Goal: Contribute content: Contribute content

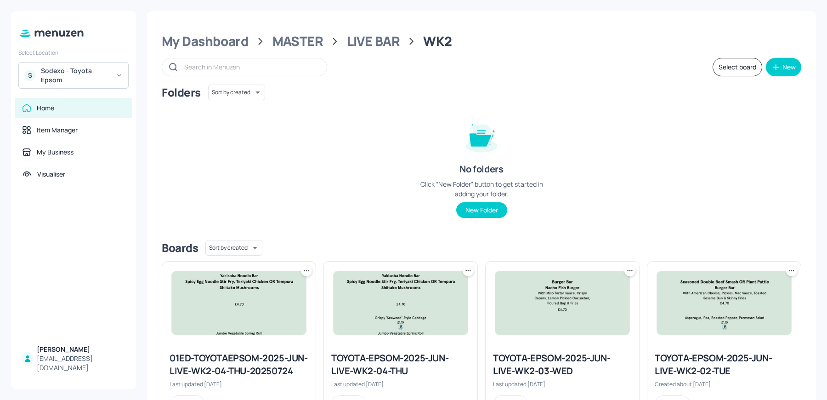
click at [66, 78] on div "Sodexo - Toyota Epsom" at bounding box center [75, 75] width 69 height 18
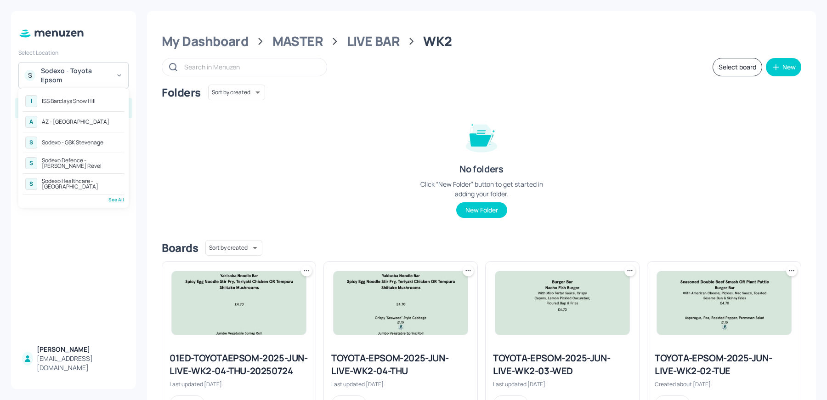
click at [70, 123] on div "AZ - [GEOGRAPHIC_DATA]" at bounding box center [76, 122] width 68 height 6
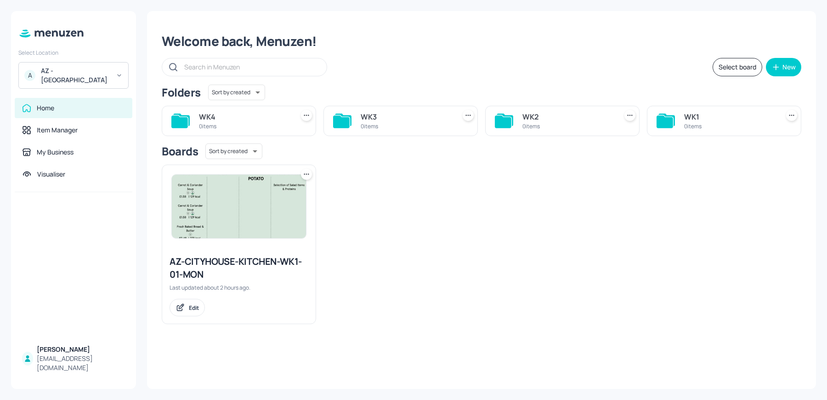
click at [195, 272] on div "AZ-CITYHOUSE-KITCHEN-WK1-01-MON" at bounding box center [238, 268] width 139 height 26
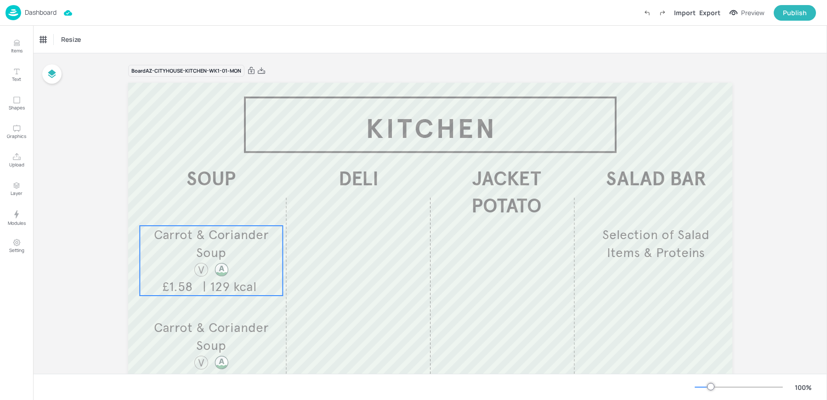
click at [219, 253] on span "Carrot & Coriander Soup" at bounding box center [211, 243] width 115 height 34
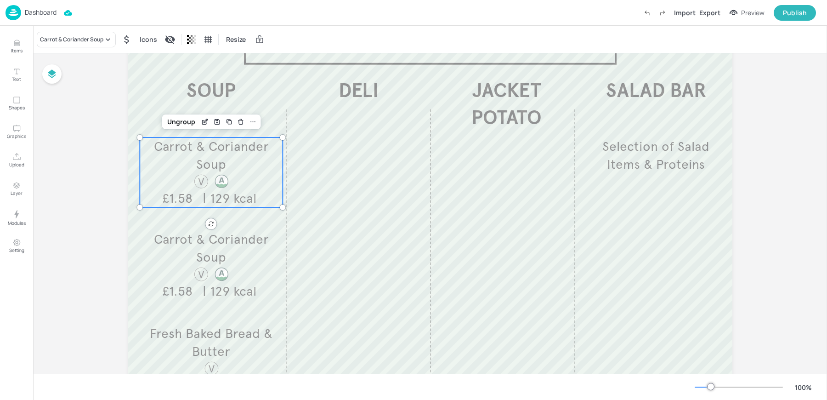
scroll to position [77, 0]
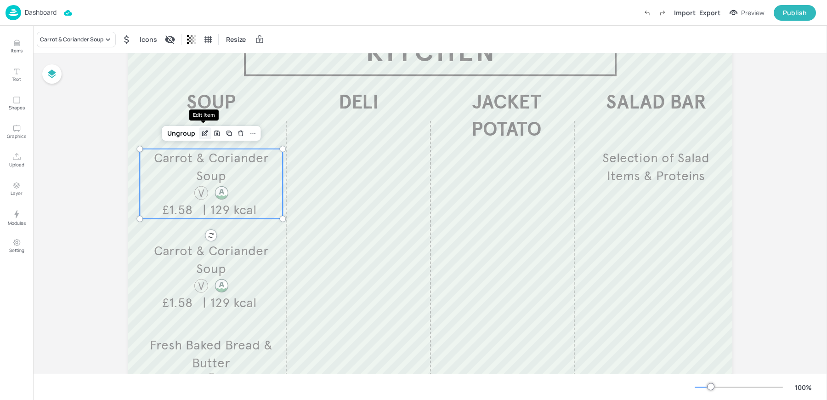
click at [204, 136] on icon "Edit Item" at bounding box center [205, 133] width 8 height 7
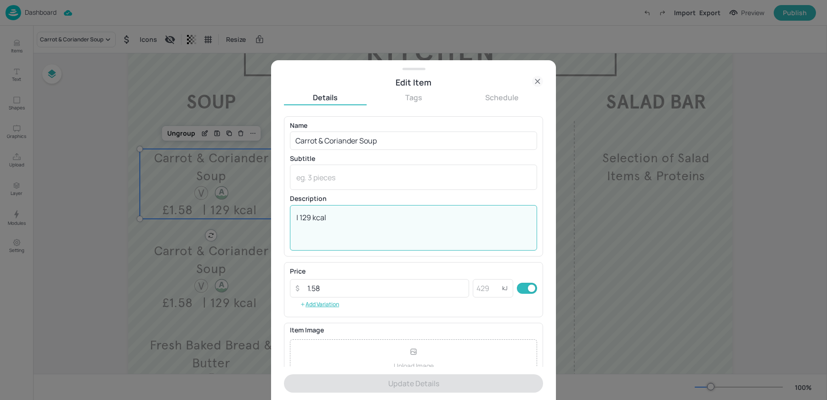
drag, startPoint x: 299, startPoint y: 217, endPoint x: 377, endPoint y: 217, distance: 77.6
click at [377, 217] on textarea "| 129 kcal" at bounding box center [413, 227] width 234 height 30
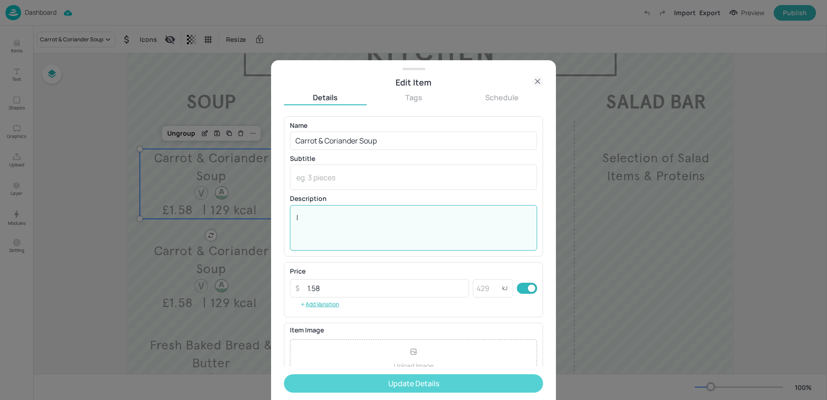
type textarea "|"
click at [362, 383] on button "Update Details" at bounding box center [413, 383] width 259 height 18
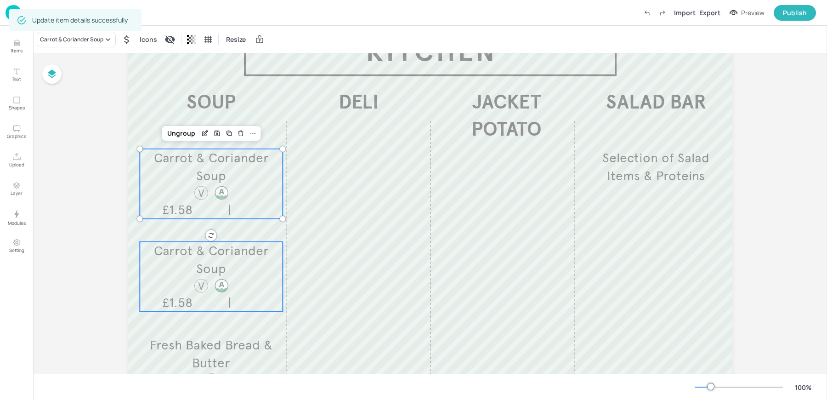
click at [211, 290] on div at bounding box center [211, 285] width 43 height 16
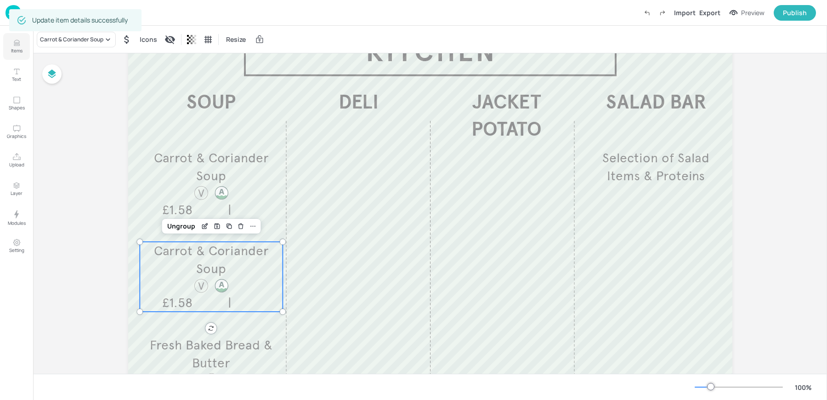
click at [11, 42] on button "Items" at bounding box center [16, 46] width 27 height 27
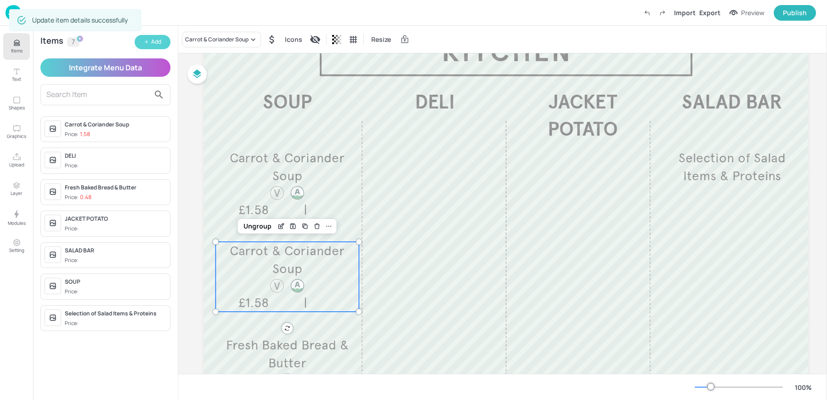
click at [142, 40] on button "Add" at bounding box center [153, 42] width 36 height 14
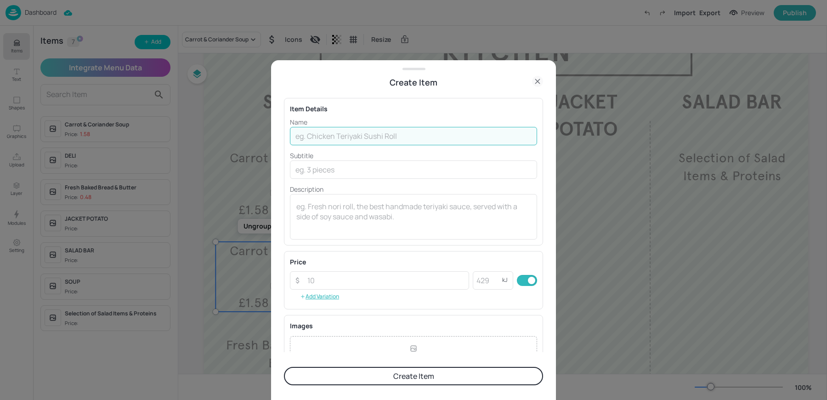
click at [333, 130] on input "text" at bounding box center [413, 136] width 247 height 18
click at [365, 379] on button "Create Item" at bounding box center [413, 376] width 259 height 18
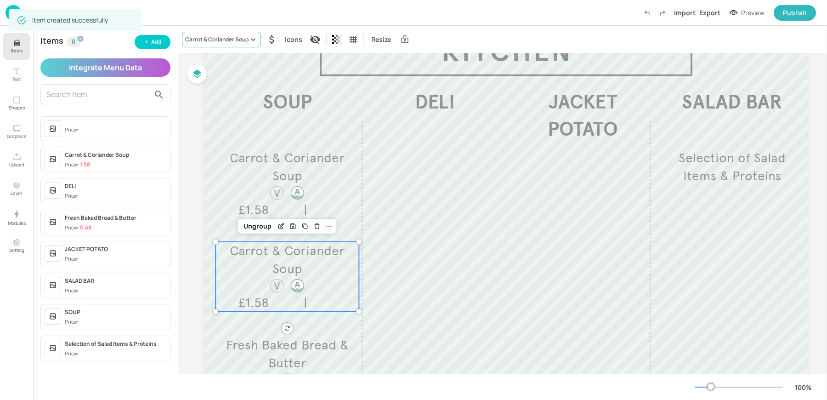
click at [226, 44] on div "Carrot & Coriander Soup" at bounding box center [221, 40] width 79 height 16
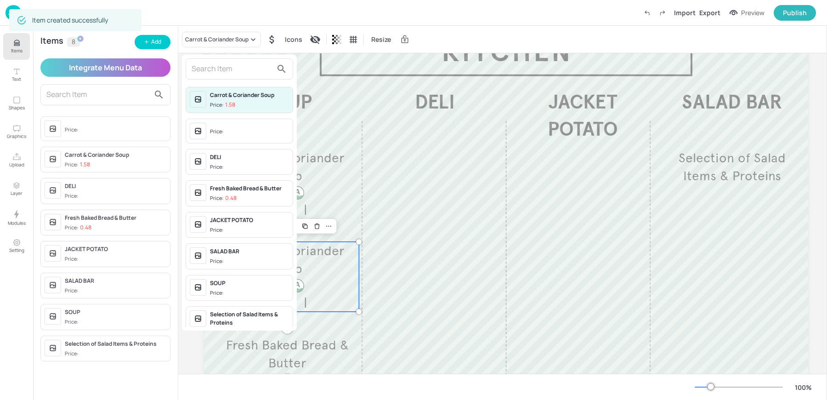
click at [227, 125] on span "Price:" at bounding box center [249, 131] width 79 height 15
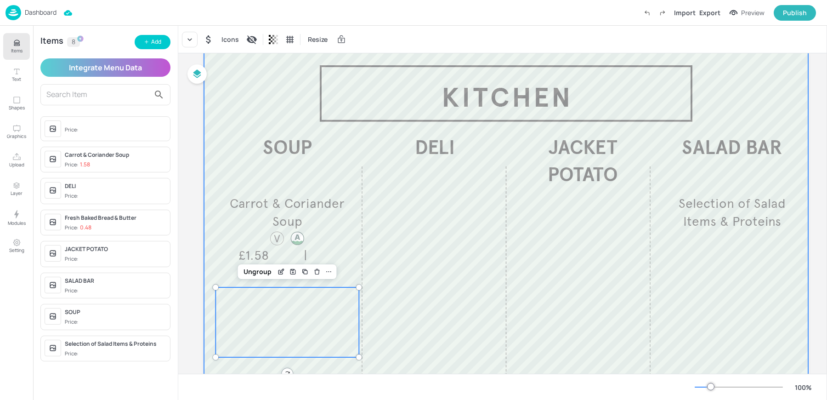
scroll to position [30, 0]
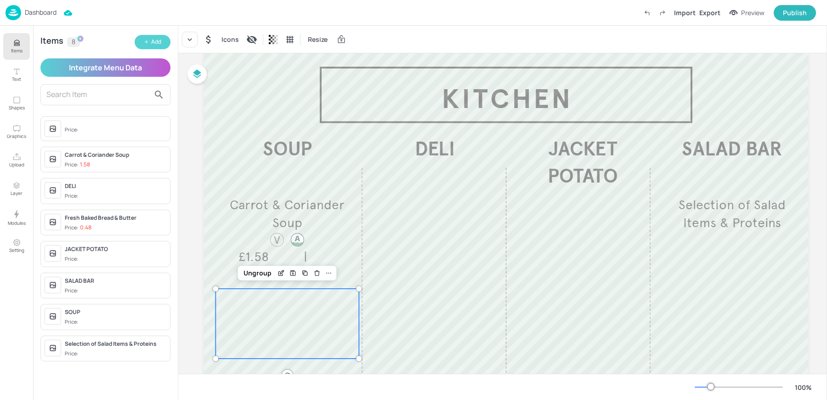
click at [168, 44] on button "Add" at bounding box center [153, 42] width 36 height 14
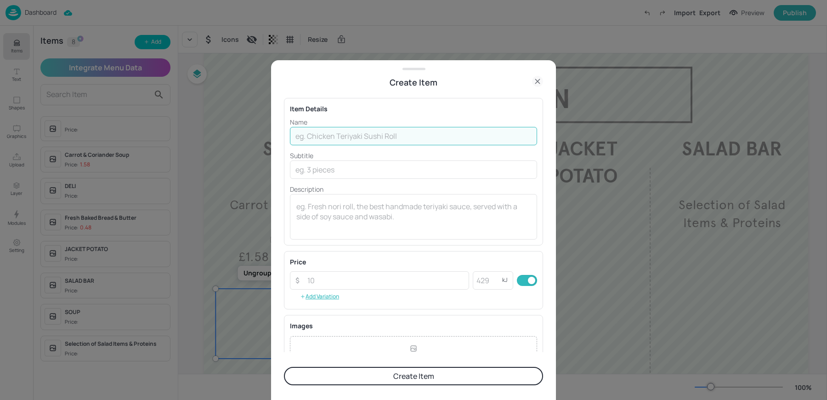
click at [310, 136] on input "text" at bounding box center [413, 136] width 247 height 18
paste input "Courgette, Pea & Pesto Soup"
type input "Courgette, Pea & Pesto Soup"
click at [336, 284] on input "number" at bounding box center [385, 280] width 167 height 18
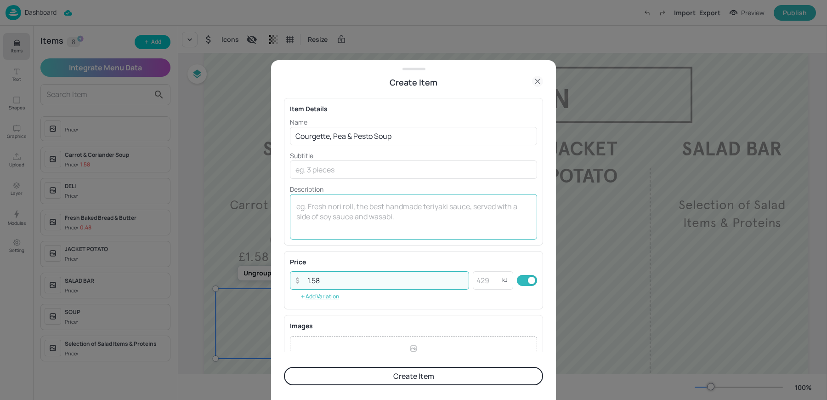
type input "1.58"
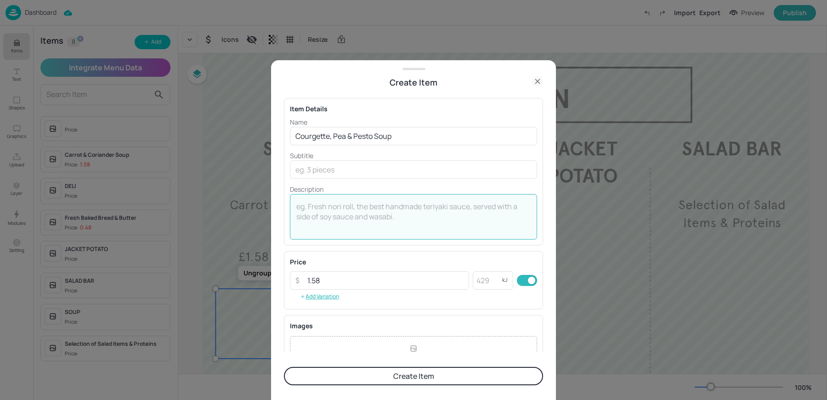
click at [325, 219] on textarea at bounding box center [413, 216] width 234 height 30
click at [408, 231] on textarea "|" at bounding box center [413, 216] width 234 height 30
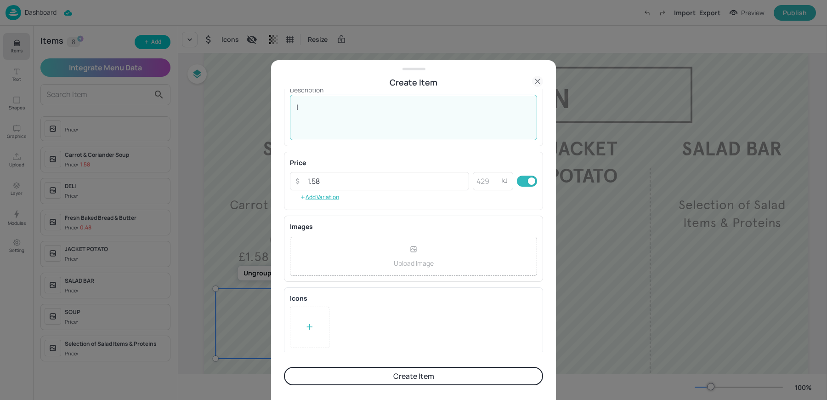
type textarea "|"
click at [312, 322] on icon at bounding box center [309, 326] width 9 height 9
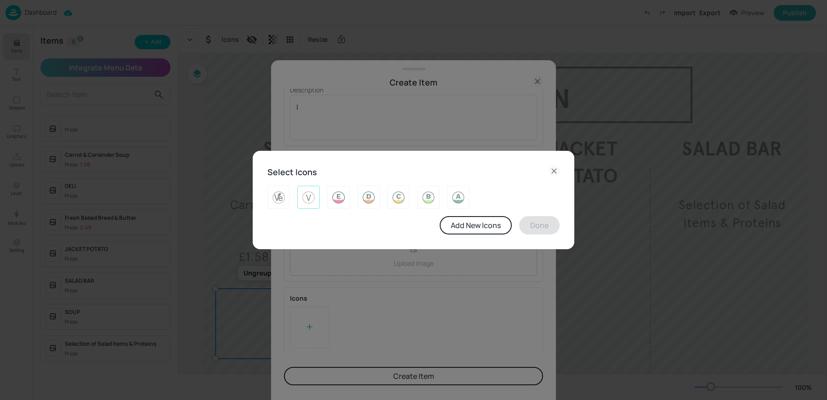
click at [312, 197] on img at bounding box center [308, 197] width 14 height 15
click at [547, 232] on button "Done" at bounding box center [539, 225] width 40 height 18
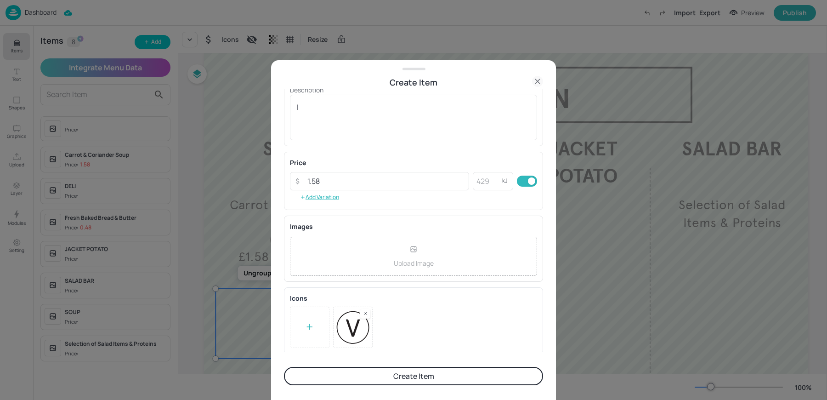
click at [407, 372] on button "Create Item" at bounding box center [413, 376] width 259 height 18
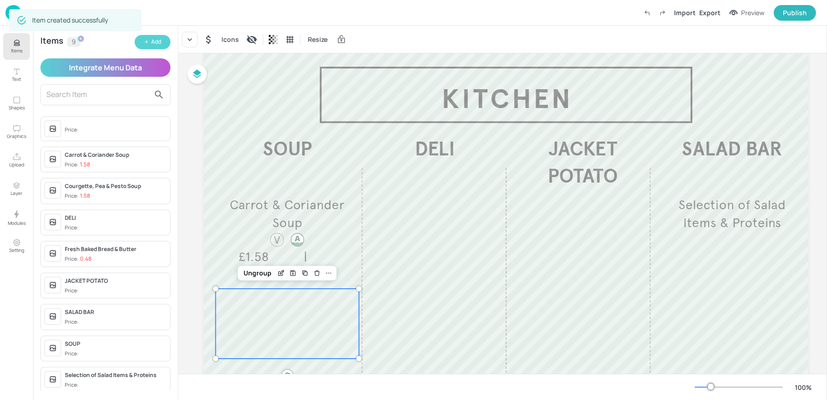
click at [148, 41] on icon "button" at bounding box center [147, 42] width 6 height 6
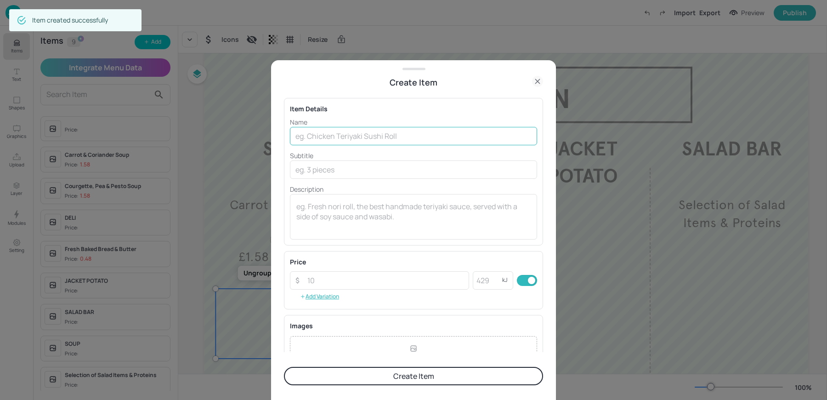
click at [370, 129] on input "text" at bounding box center [413, 136] width 247 height 18
paste input "Chicken, [PERSON_NAME] & Sweet Potato Soup £1.58"
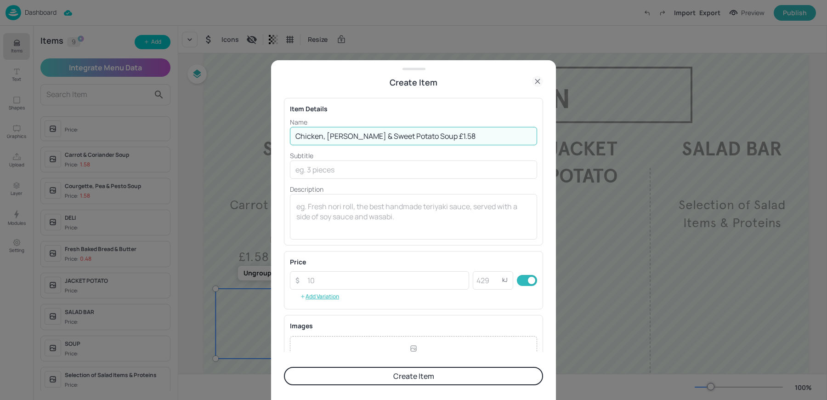
click at [421, 136] on input "Chicken, [PERSON_NAME] & Sweet Potato Soup £1.58" at bounding box center [413, 136] width 247 height 18
type input "Chicken, [PERSON_NAME] & Sweet Potato Soup"
click at [338, 278] on input "number" at bounding box center [385, 280] width 167 height 18
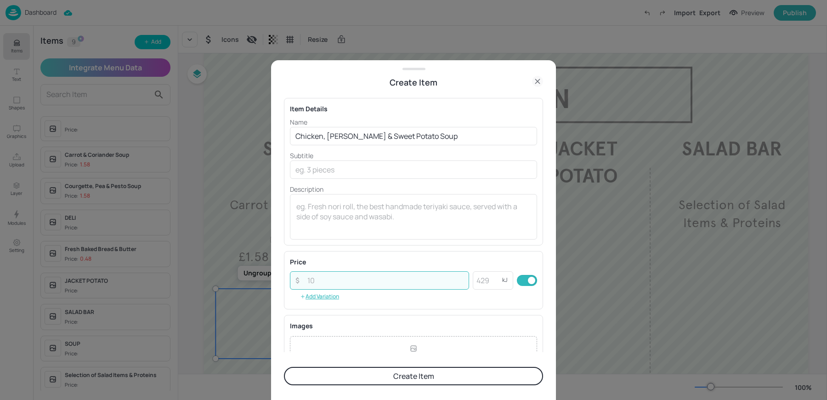
paste input "1.58"
type input "1.58"
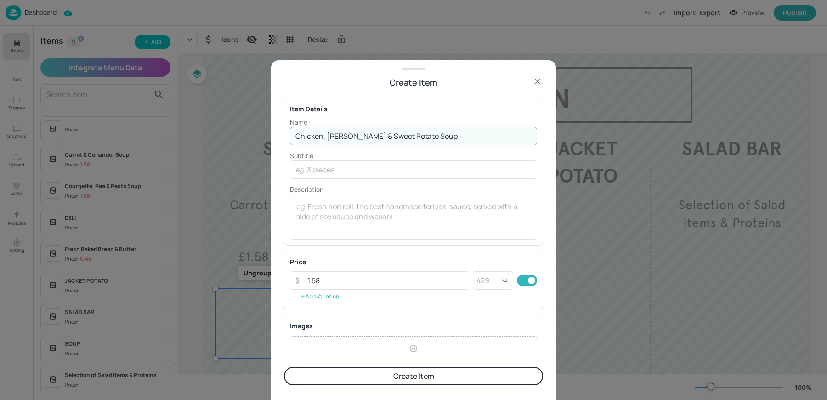
click at [424, 142] on input "Chicken, [PERSON_NAME] & Sweet Potato Soup" at bounding box center [413, 136] width 247 height 18
type input "Chicken, [PERSON_NAME] & Sweet Potato"
click at [377, 220] on textarea at bounding box center [413, 216] width 234 height 30
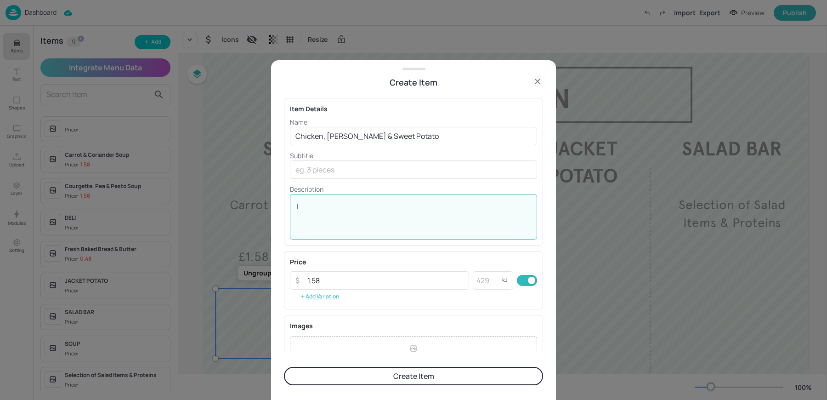
type textarea "|"
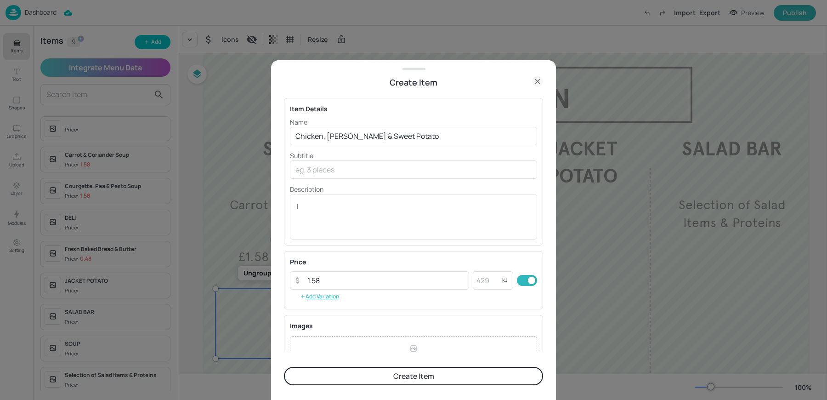
click at [361, 370] on button "Create Item" at bounding box center [413, 376] width 259 height 18
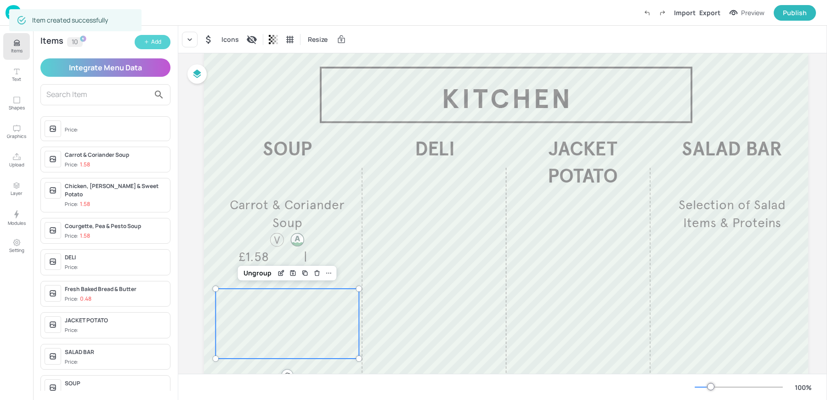
click at [150, 46] on button "Add" at bounding box center [153, 42] width 36 height 14
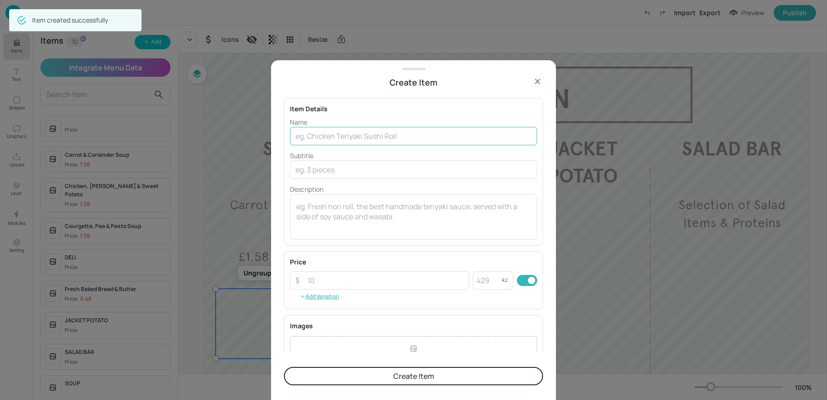
click at [356, 130] on input "text" at bounding box center [413, 136] width 247 height 18
paste input "Tomato & Pesto Soup"
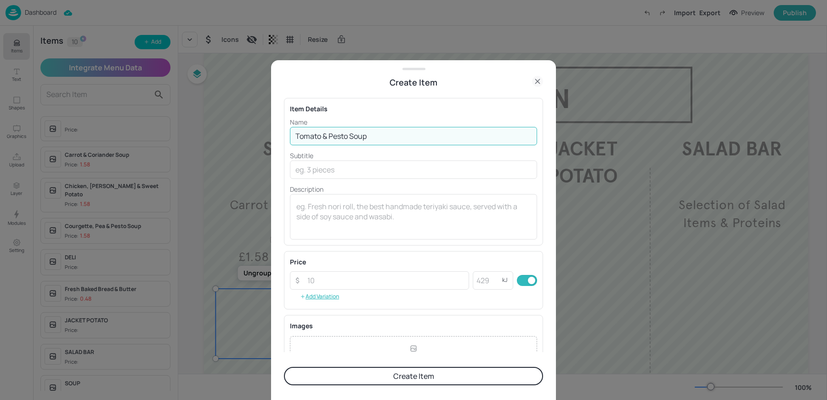
click at [350, 136] on input "Tomato & Pesto Soup" at bounding box center [413, 136] width 247 height 18
type input "Tomato & Pesto"
click at [316, 225] on textarea at bounding box center [413, 216] width 234 height 30
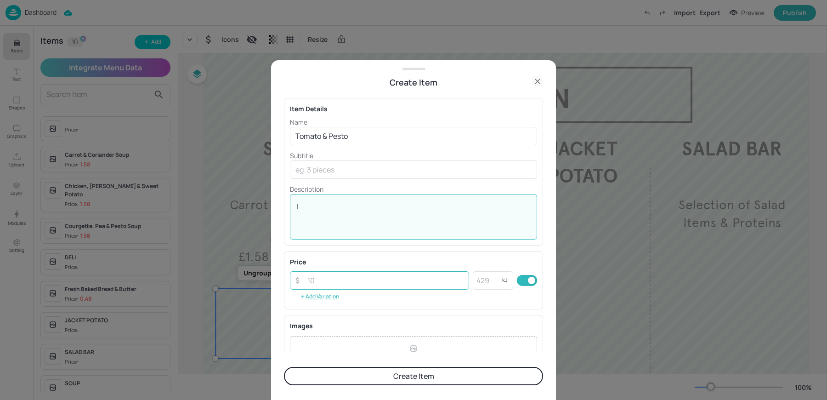
type textarea "|"
click at [331, 284] on input "number" at bounding box center [385, 280] width 167 height 18
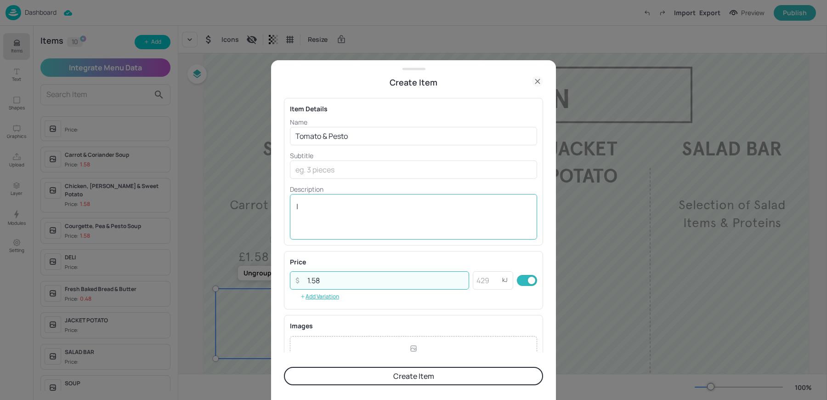
type input "1.58"
click at [369, 218] on textarea "|" at bounding box center [413, 216] width 234 height 30
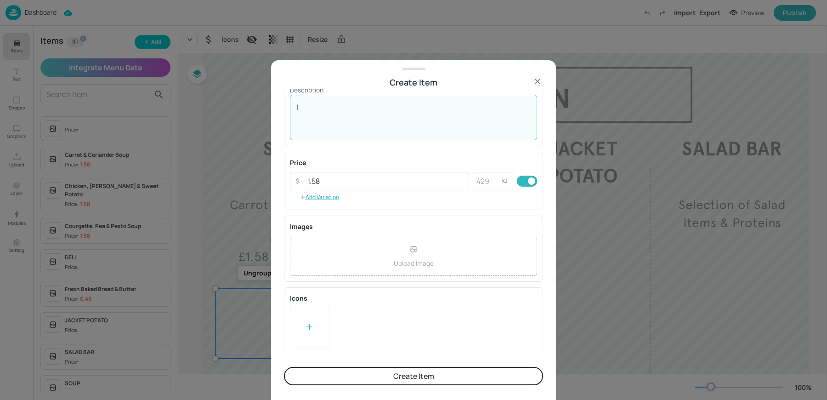
click at [303, 338] on div at bounding box center [310, 326] width 40 height 41
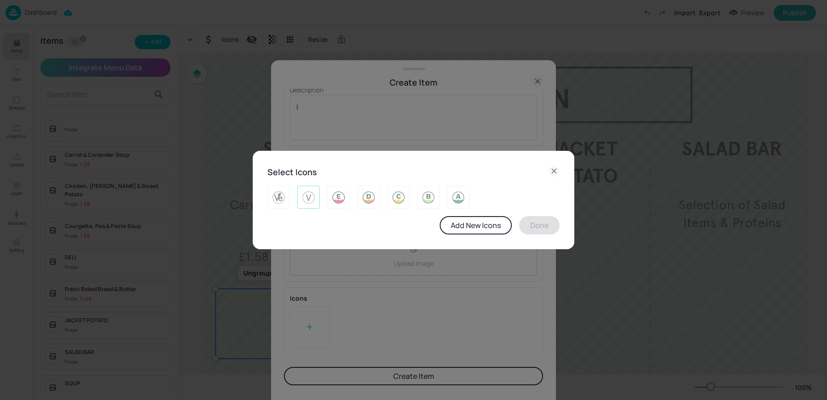
click at [306, 198] on img at bounding box center [308, 197] width 14 height 15
click at [548, 227] on button "Done" at bounding box center [539, 225] width 40 height 18
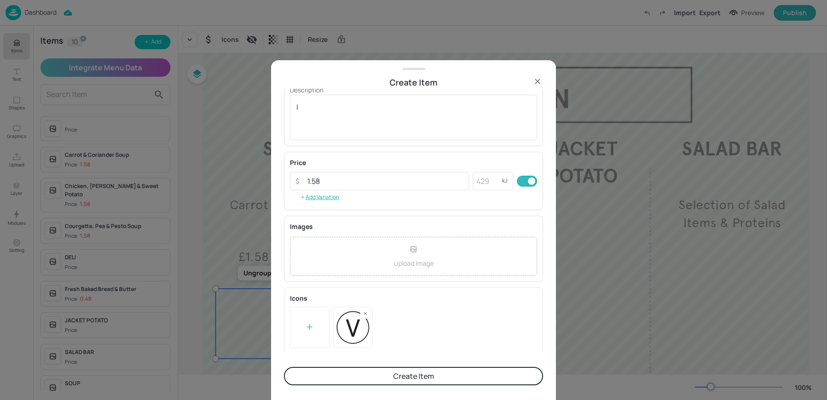
click at [344, 373] on button "Create Item" at bounding box center [413, 376] width 259 height 18
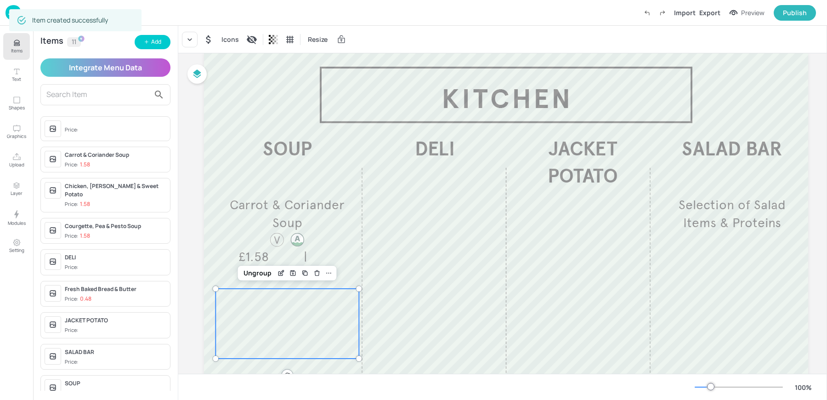
click at [149, 46] on button "Add" at bounding box center [153, 42] width 36 height 14
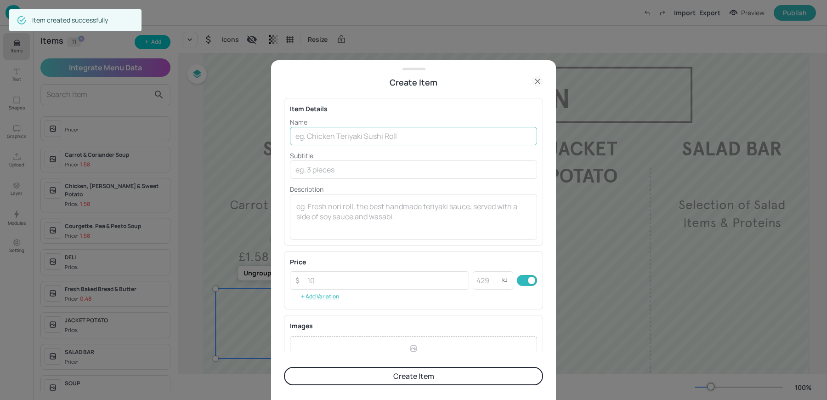
click at [414, 132] on input "text" at bounding box center [413, 136] width 247 height 18
paste input "Mexican Bean Soup"
click at [345, 135] on input "Mexican Bean Soup" at bounding box center [413, 136] width 247 height 18
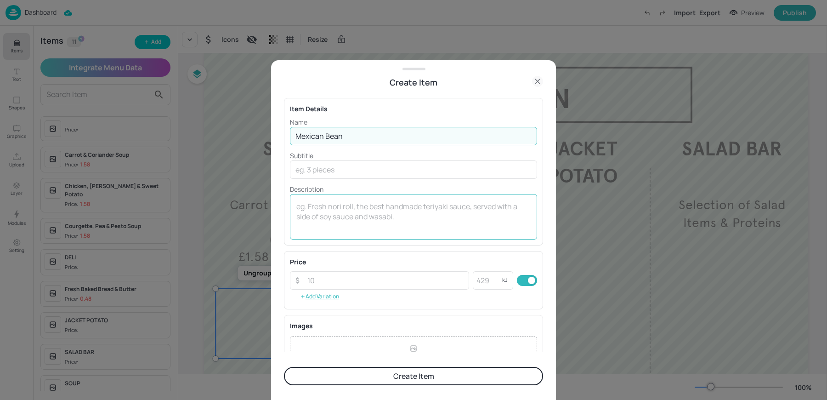
type input "Mexican Bean"
click at [320, 214] on textarea at bounding box center [413, 216] width 234 height 30
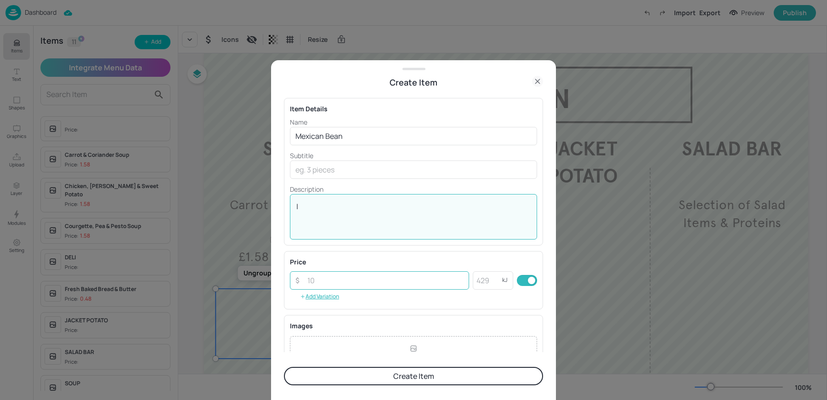
type textarea "|"
click at [314, 286] on input "number" at bounding box center [385, 280] width 167 height 18
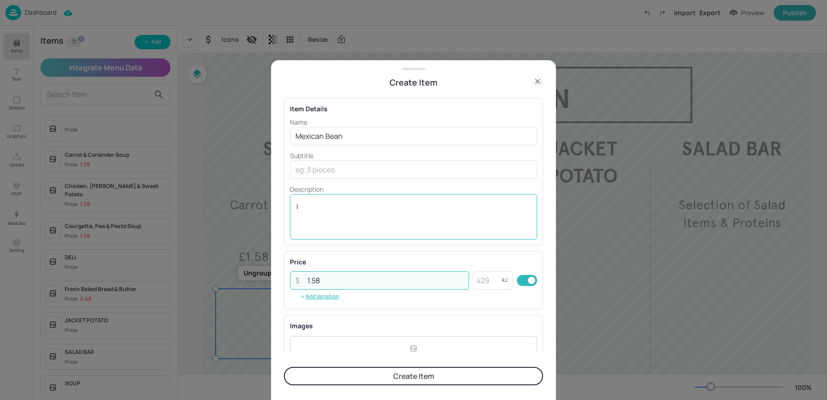
type input "1.58"
click at [340, 233] on div "| x ​" at bounding box center [413, 216] width 247 height 45
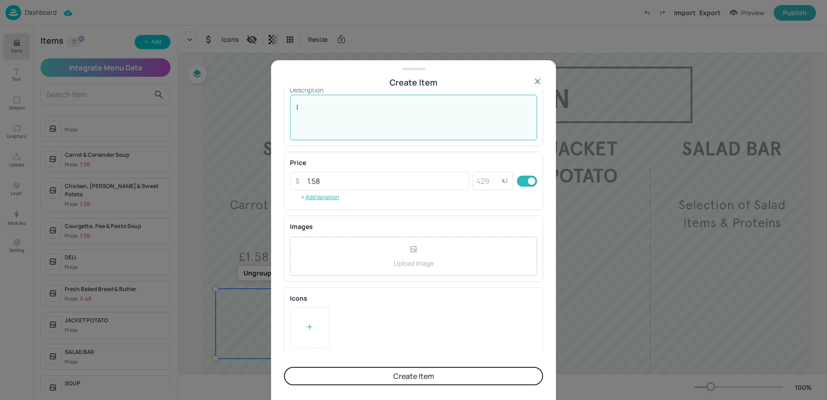
click at [309, 322] on icon at bounding box center [309, 326] width 9 height 9
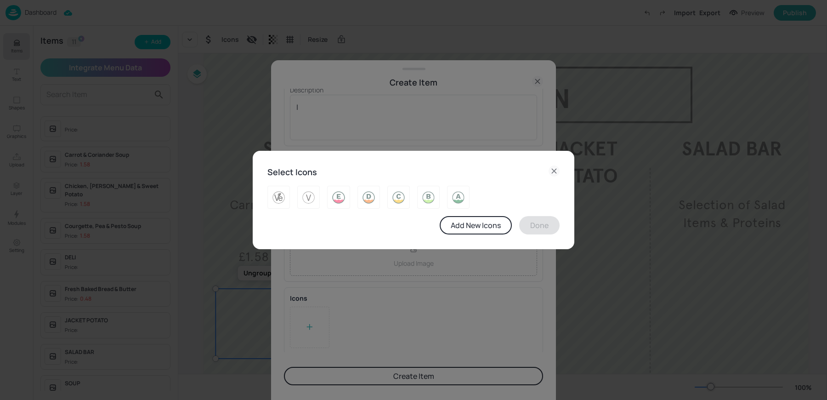
click at [309, 211] on div "Add New Icons Done" at bounding box center [413, 210] width 292 height 49
click at [306, 196] on img at bounding box center [308, 197] width 14 height 15
click at [508, 221] on button "Add New Icons" at bounding box center [476, 225] width 72 height 18
click at [530, 224] on button "Done" at bounding box center [539, 225] width 40 height 18
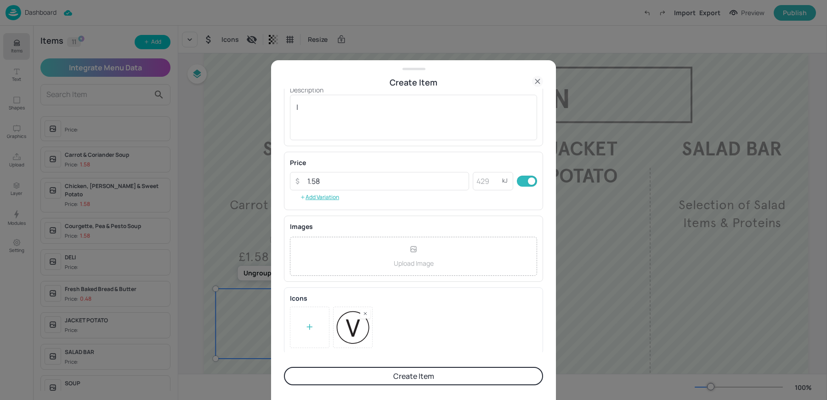
click at [381, 378] on button "Create Item" at bounding box center [413, 376] width 259 height 18
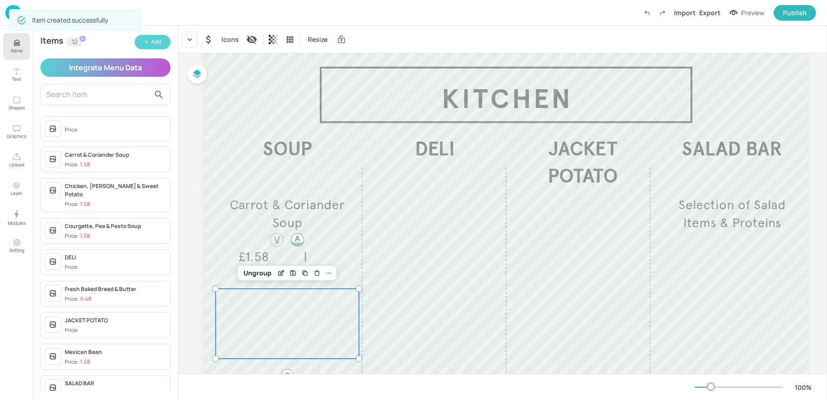
click at [148, 41] on icon "button" at bounding box center [147, 42] width 6 height 6
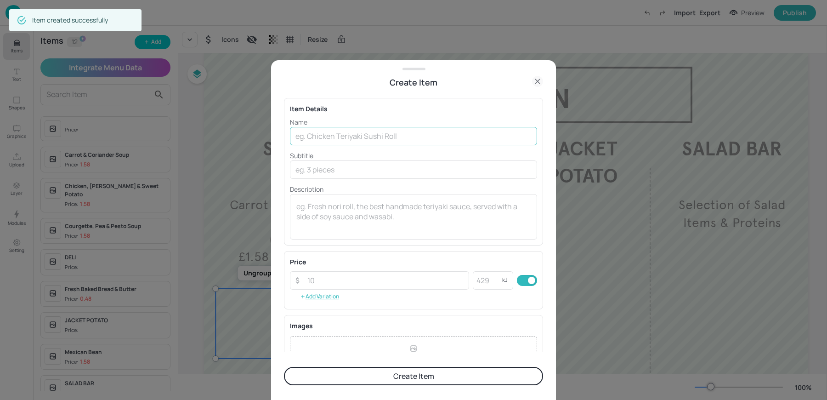
click at [380, 141] on input "text" at bounding box center [413, 136] width 247 height 18
paste input "Sweet Potato & Red Pepper"
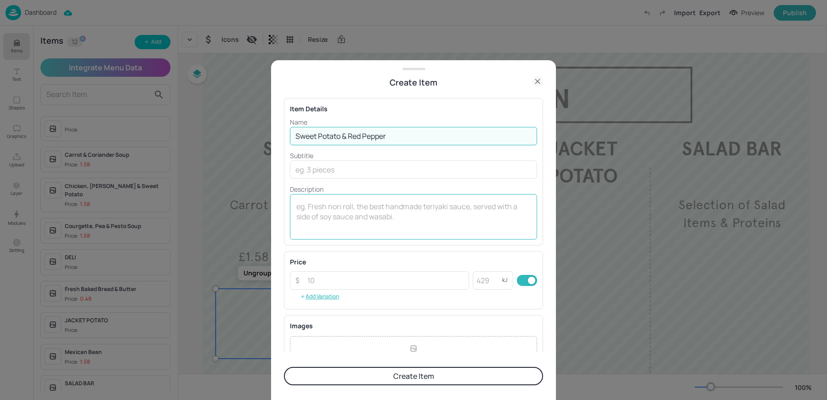
type input "Sweet Potato & Red Pepper"
click at [334, 231] on textarea at bounding box center [413, 216] width 234 height 30
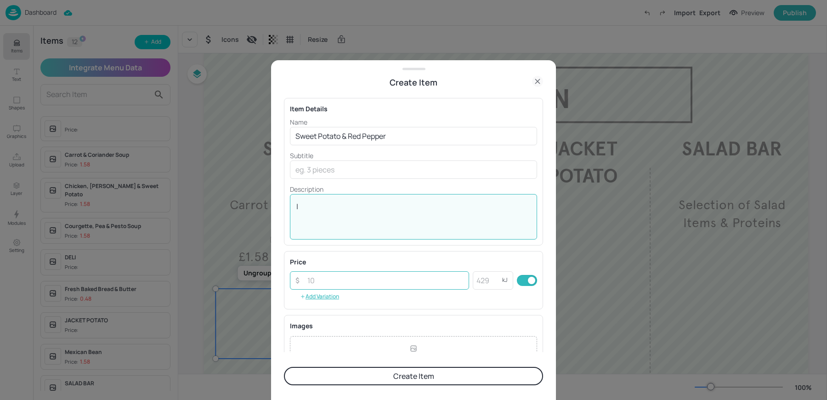
type textarea "|"
click at [318, 278] on input "number" at bounding box center [385, 280] width 167 height 18
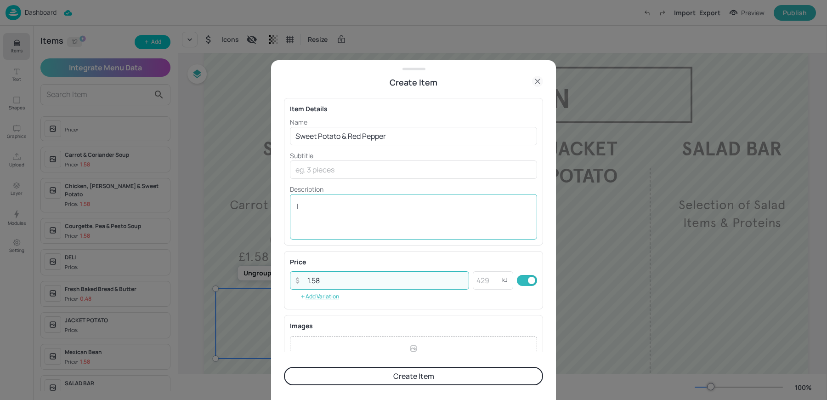
type input "1.58"
click at [389, 208] on textarea "|" at bounding box center [413, 216] width 234 height 30
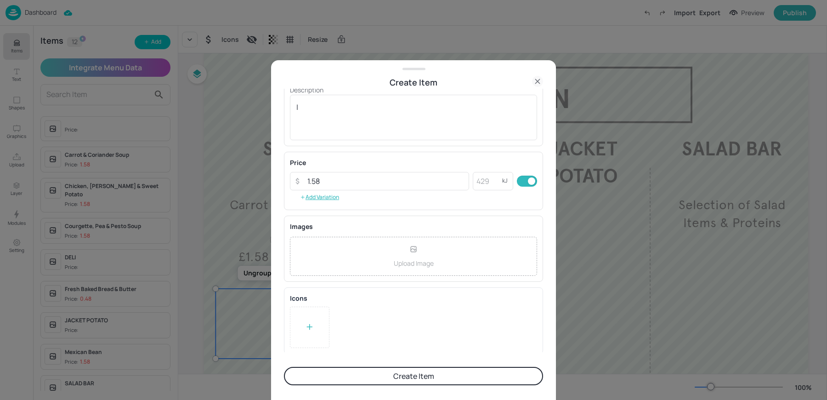
click at [322, 311] on div at bounding box center [310, 326] width 40 height 41
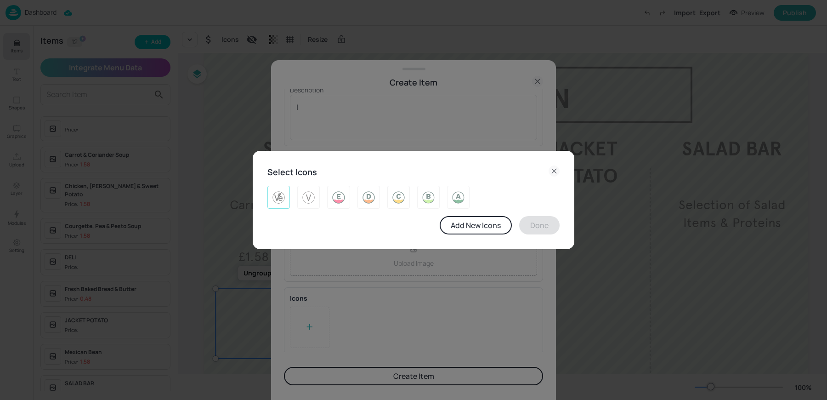
click at [286, 203] on div at bounding box center [278, 197] width 23 height 23
click at [311, 201] on img at bounding box center [308, 197] width 14 height 15
click at [279, 201] on img at bounding box center [278, 197] width 14 height 15
click at [547, 224] on button "Done" at bounding box center [539, 225] width 40 height 18
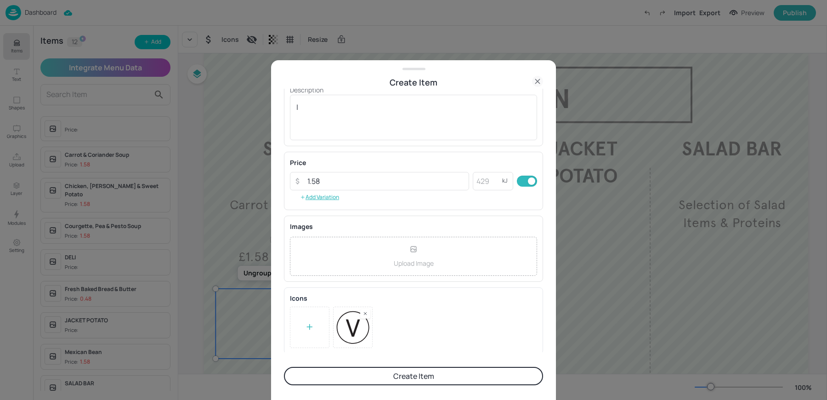
click at [383, 374] on button "Create Item" at bounding box center [413, 376] width 259 height 18
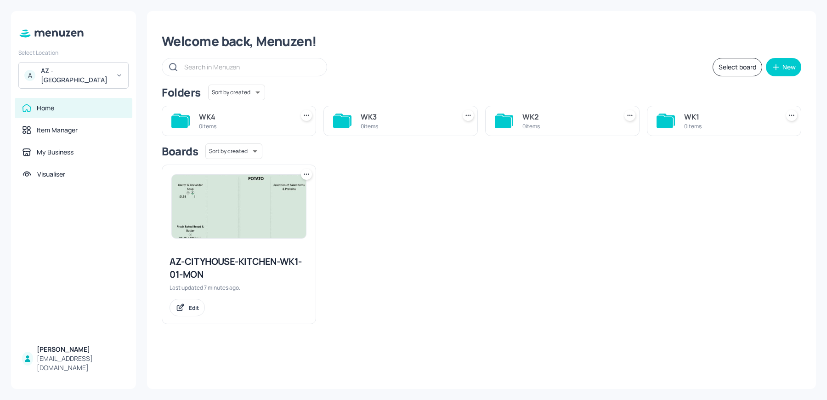
click at [83, 66] on div "A AZ - City House" at bounding box center [73, 75] width 110 height 27
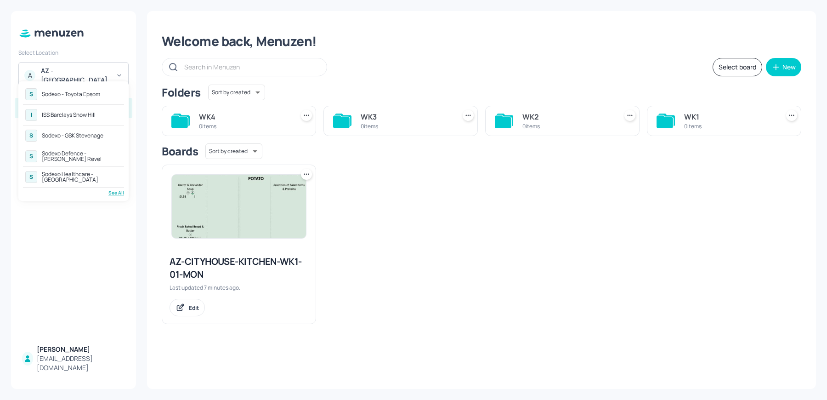
click at [114, 189] on div "See All" at bounding box center [73, 192] width 101 height 7
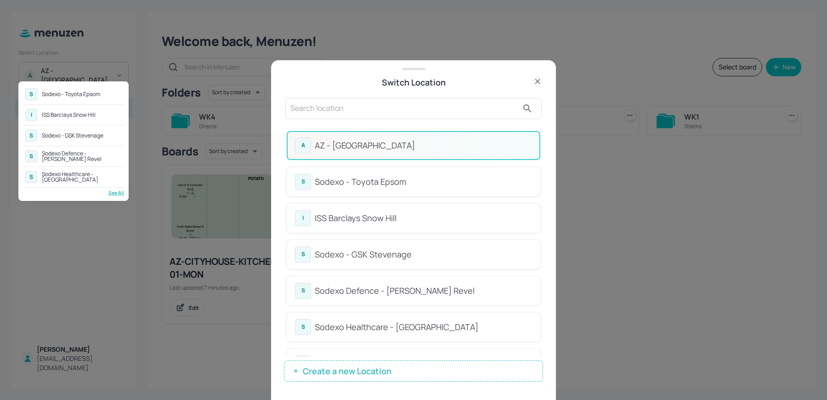
click at [344, 112] on div at bounding box center [413, 200] width 827 height 400
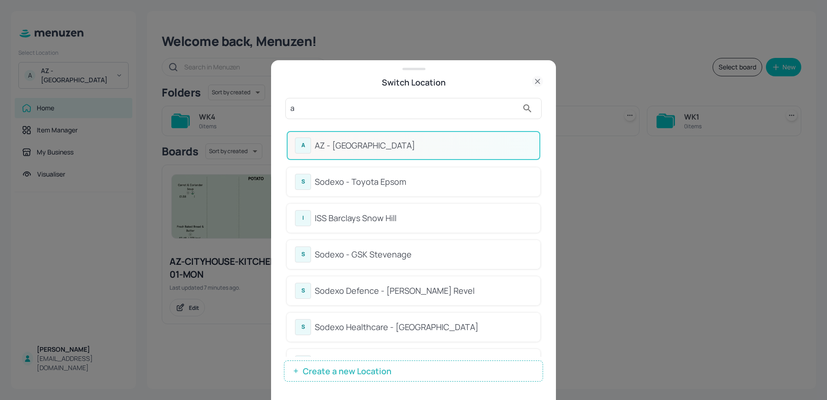
click at [322, 107] on input "a" at bounding box center [404, 108] width 228 height 15
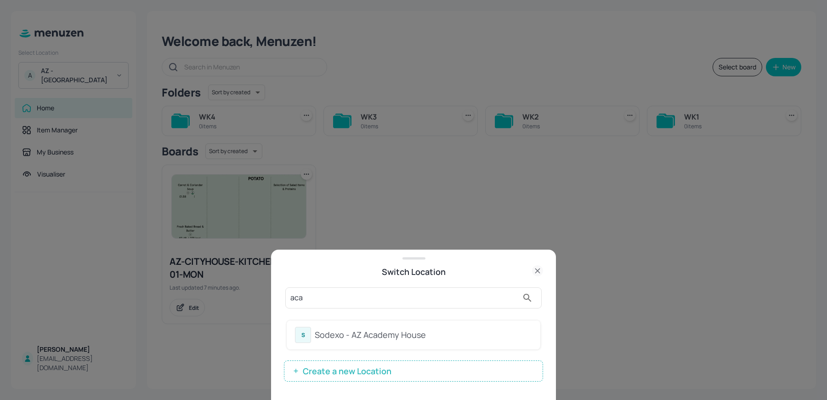
type input "aca"
click at [353, 328] on div "Sodexo - AZ Academy House" at bounding box center [423, 334] width 217 height 12
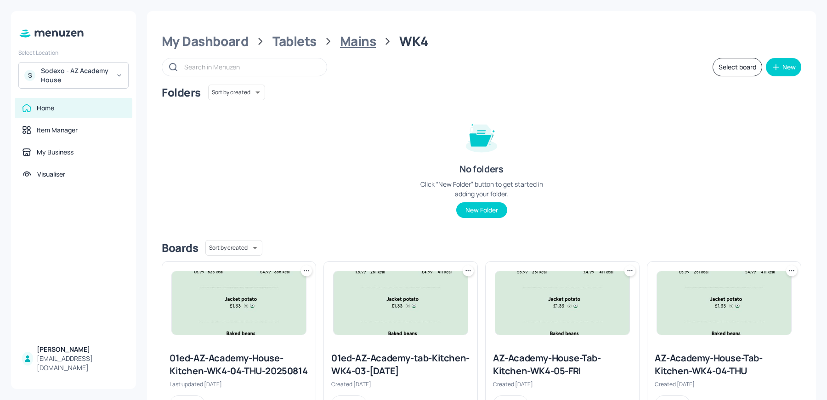
click at [346, 45] on div "Mains" at bounding box center [358, 41] width 36 height 17
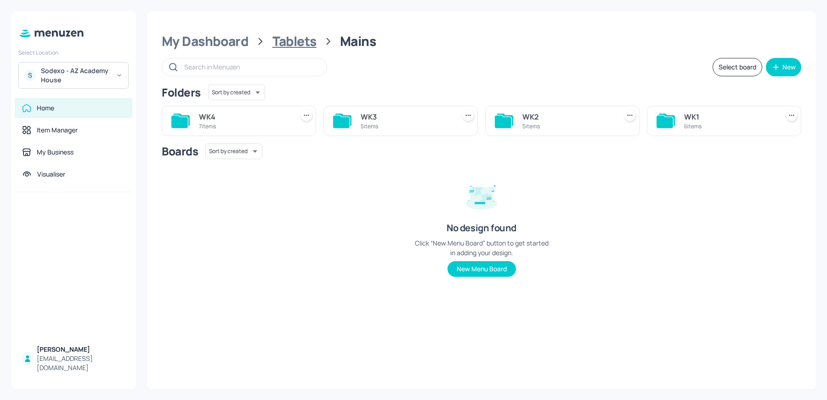
click at [315, 44] on div "Tablets" at bounding box center [294, 41] width 44 height 17
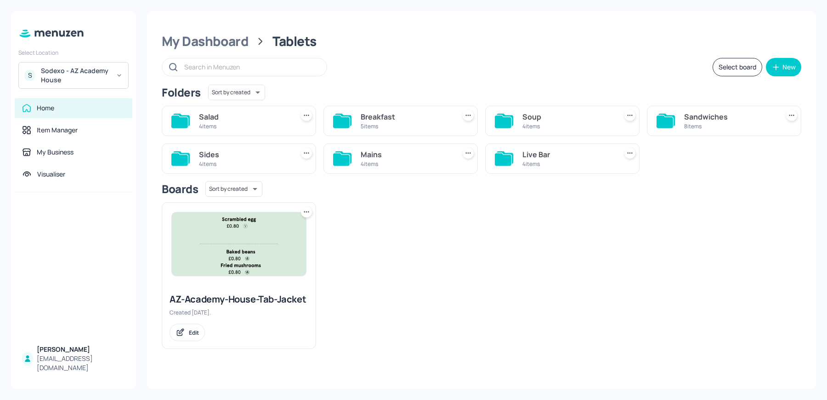
click at [231, 127] on div "4 items" at bounding box center [244, 126] width 91 height 8
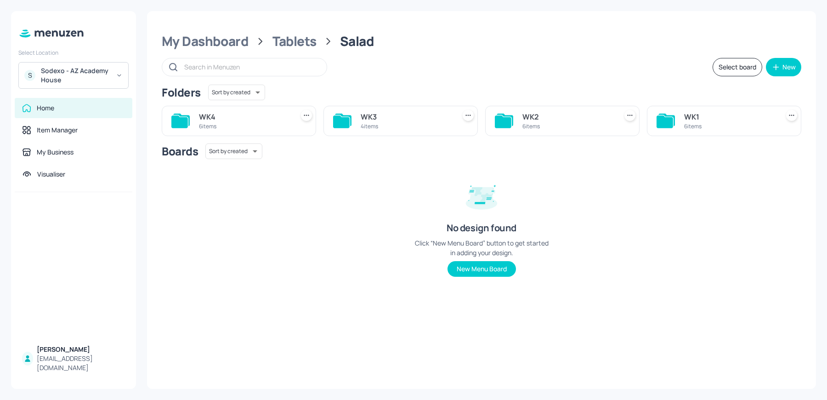
click at [241, 127] on div "6 items" at bounding box center [244, 126] width 91 height 8
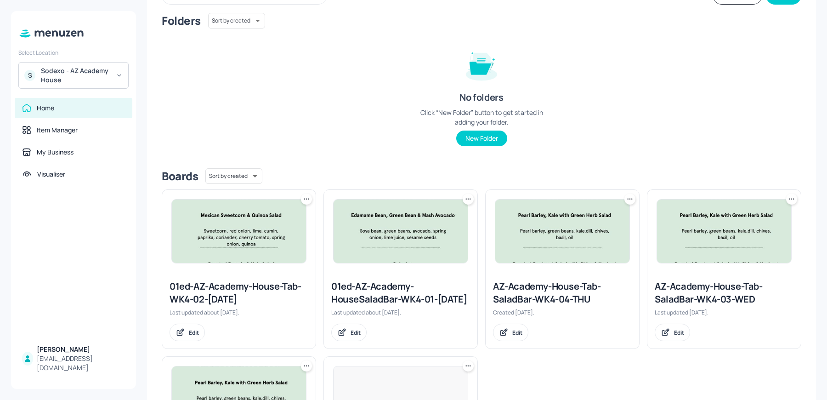
scroll to position [88, 0]
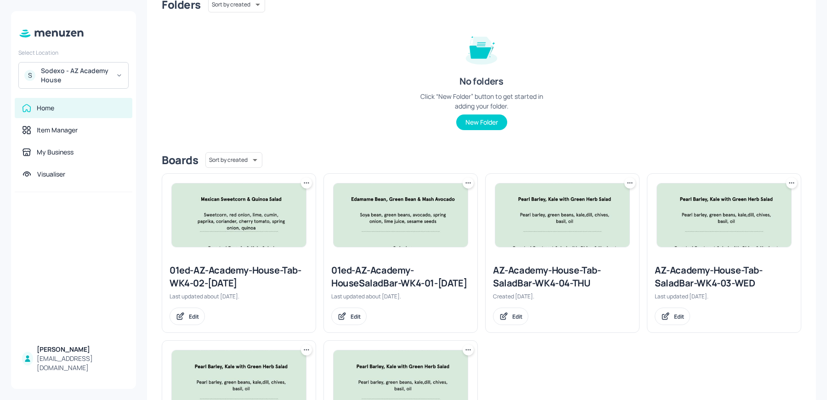
click at [568, 275] on div "AZ-Academy-House-Tab-SaladBar-WK4-04-THU" at bounding box center [562, 277] width 139 height 26
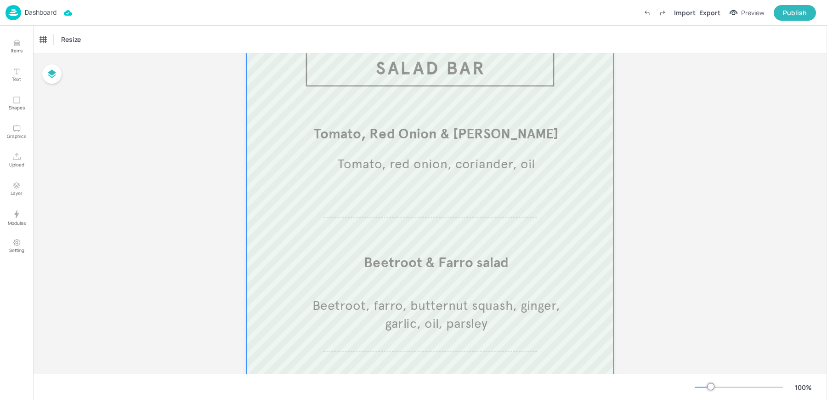
scroll to position [77, 0]
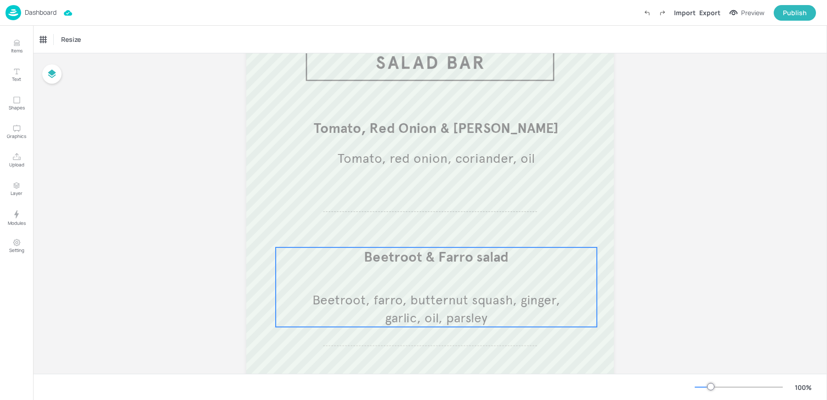
click at [413, 259] on span "Beetroot & Farro salad" at bounding box center [436, 256] width 145 height 17
click at [61, 47] on div "Beetroot & Farro salad Resize" at bounding box center [430, 39] width 794 height 27
click at [57, 45] on div "Beetroot & Farro salad" at bounding box center [73, 40] width 73 height 16
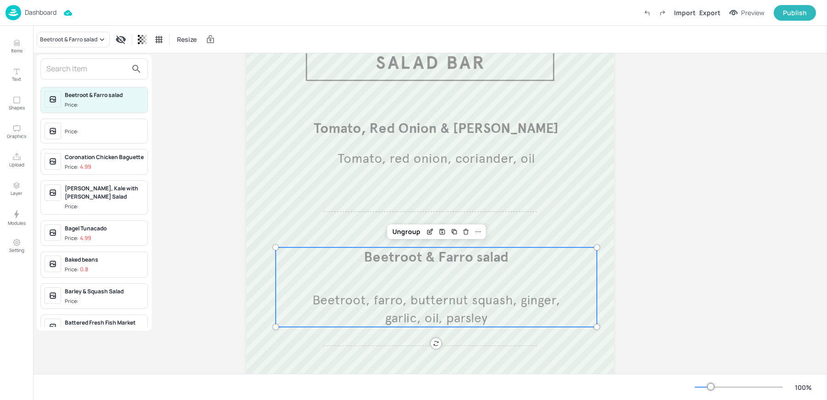
click at [60, 62] on input "text" at bounding box center [86, 69] width 81 height 15
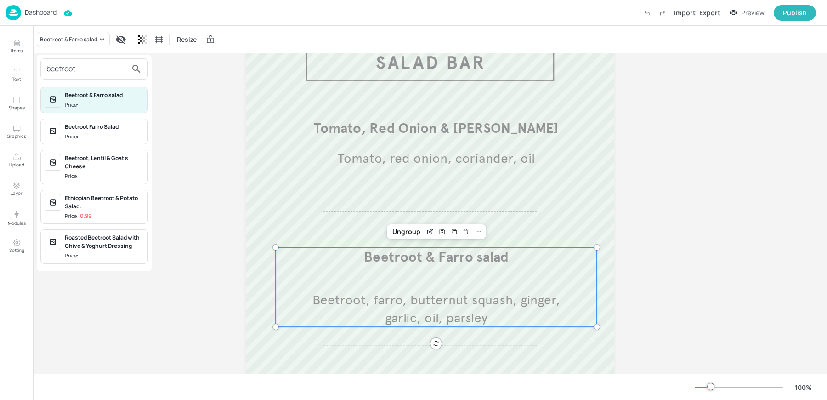
type input "beetroot"
click at [76, 130] on div "Beetroot Farro Salad" at bounding box center [104, 127] width 79 height 8
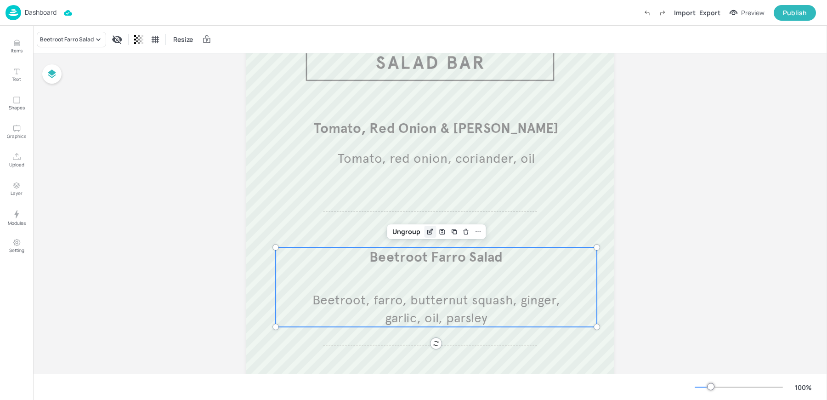
click at [428, 226] on div "Edit Item" at bounding box center [430, 232] width 12 height 12
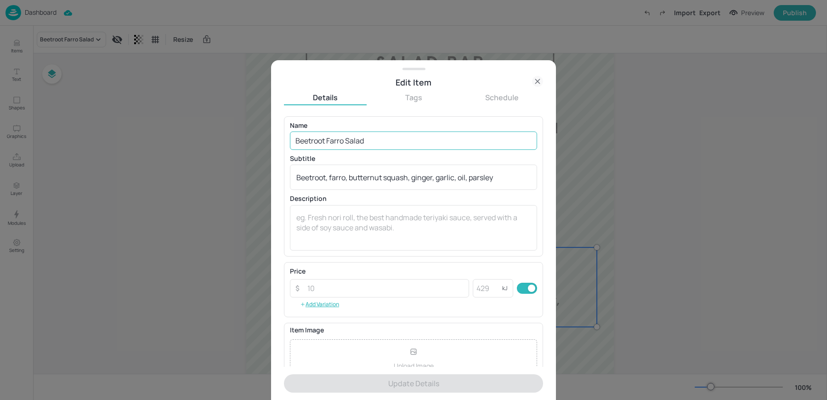
click at [344, 139] on input "Beetroot Farro Salad" at bounding box center [413, 140] width 247 height 18
paste input "and Quinoa Salad"
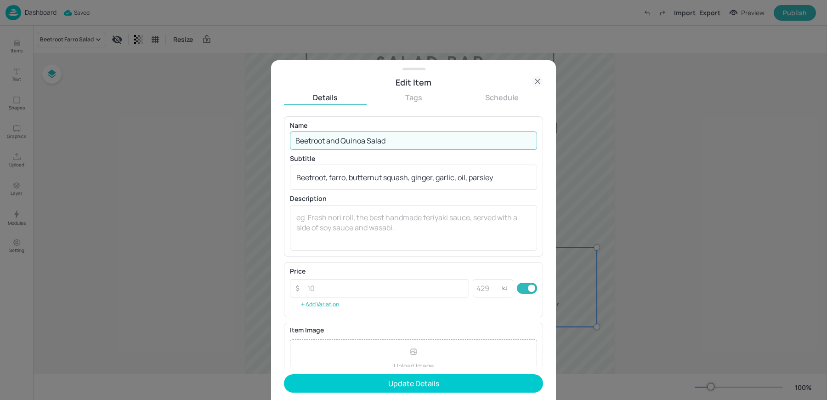
type input "Beetroot and Quinoa Salad"
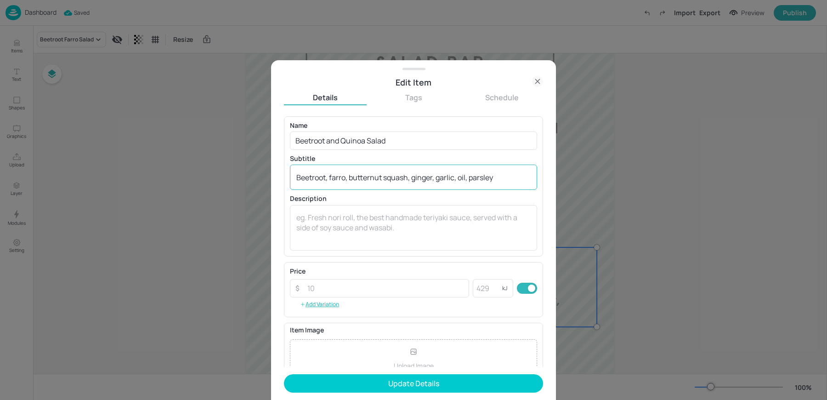
click at [370, 177] on textarea "Beetroot, farro, butternut squash, ginger, garlic, oil, parsley" at bounding box center [413, 177] width 234 height 10
paste textarea "Quinoa, Sweetcorn, Red Onion, Lime, Cumin, Coriander, Cherry Tomato, Lentils, S…"
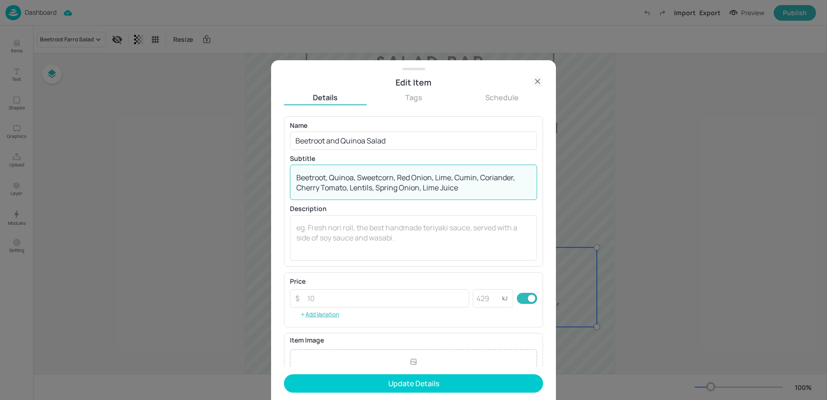
type textarea "Beetroot, Quinoa, Sweetcorn, Red Onion, Lime, Cumin, Coriander, Cherry Tomato, …"
click at [354, 372] on form "Name Beetroot and Quinoa Salad ​ Subtitle Beetroot, Quinoa, Sweetcorn, Red Onio…" at bounding box center [413, 258] width 259 height 284
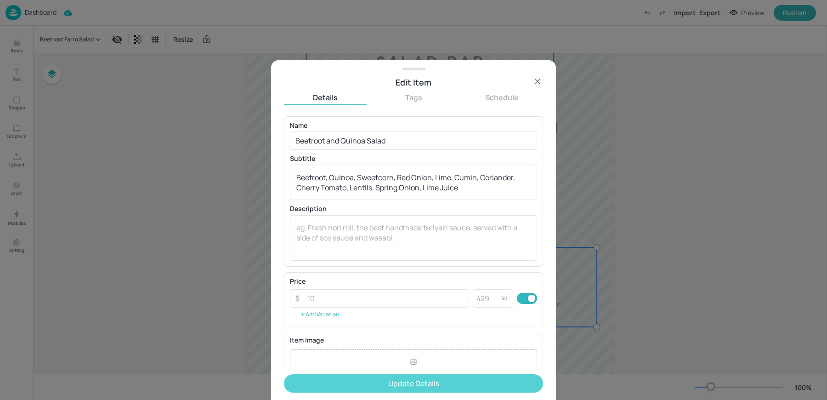
click at [343, 384] on button "Update Details" at bounding box center [413, 383] width 259 height 18
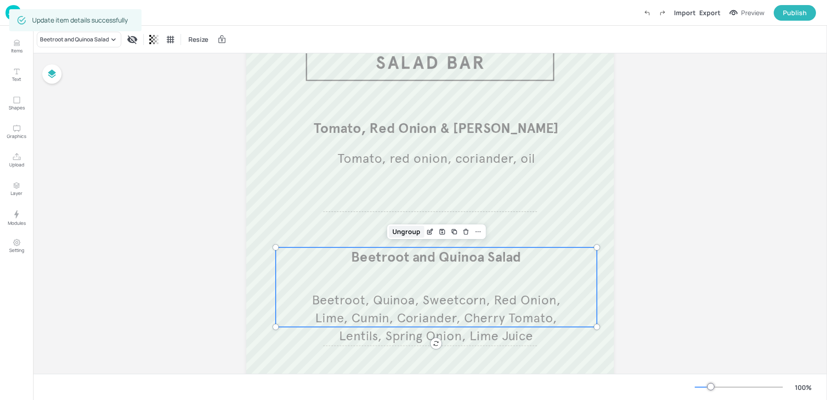
click at [404, 232] on div "Ungroup" at bounding box center [406, 232] width 35 height 12
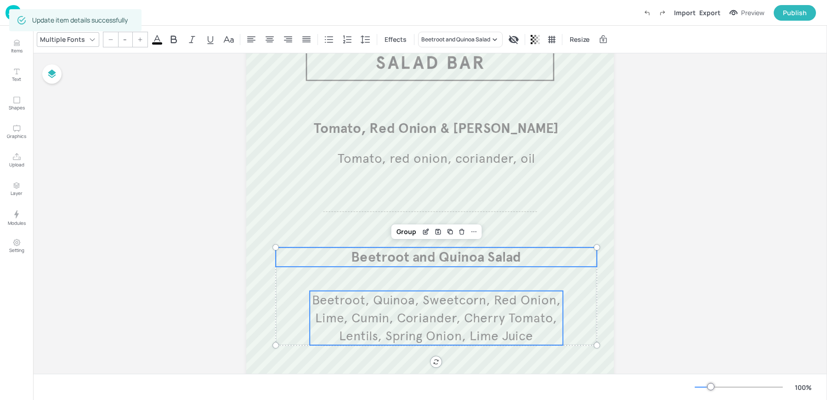
click at [414, 311] on span "Beetroot, Quinoa, Sweetcorn, Red Onion, Lime, Cumin, Coriander, Cherry Tomato, …" at bounding box center [436, 318] width 248 height 52
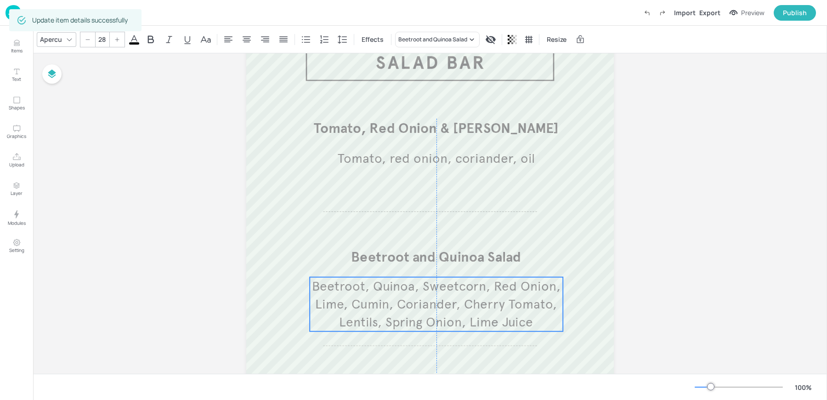
drag, startPoint x: 428, startPoint y: 311, endPoint x: 429, endPoint y: 297, distance: 14.2
click at [429, 297] on span "Beetroot, Quinoa, Sweetcorn, Red Onion, Lime, Cumin, Coriander, Cherry Tomato, …" at bounding box center [436, 304] width 248 height 52
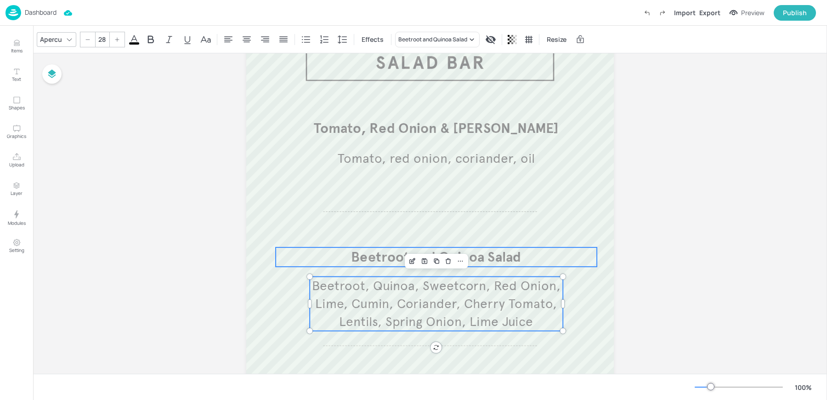
type input "--"
click at [355, 254] on span "Beetroot and Quinoa Salad" at bounding box center [436, 256] width 170 height 17
click at [394, 229] on div "Group" at bounding box center [406, 232] width 27 height 12
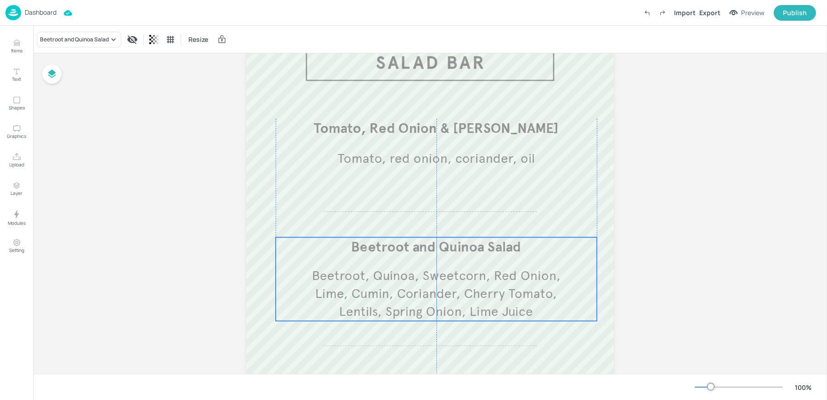
drag, startPoint x: 405, startPoint y: 257, endPoint x: 406, endPoint y: 247, distance: 10.1
click at [406, 247] on span "Beetroot and Quinoa Salad" at bounding box center [436, 246] width 170 height 17
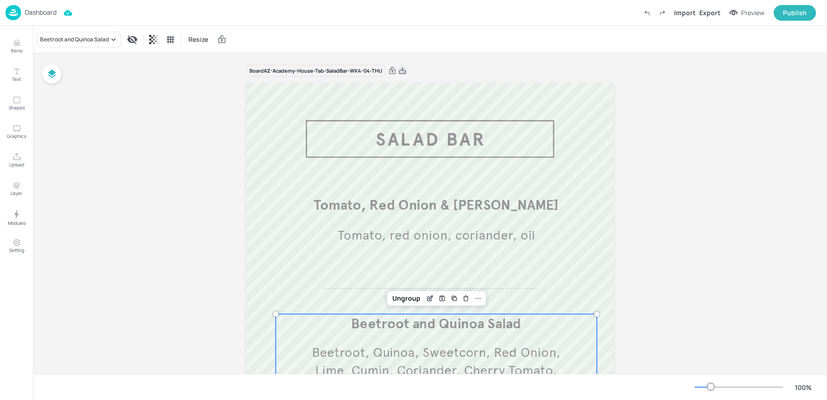
click at [400, 68] on icon at bounding box center [402, 70] width 7 height 6
